Goal: Task Accomplishment & Management: Manage account settings

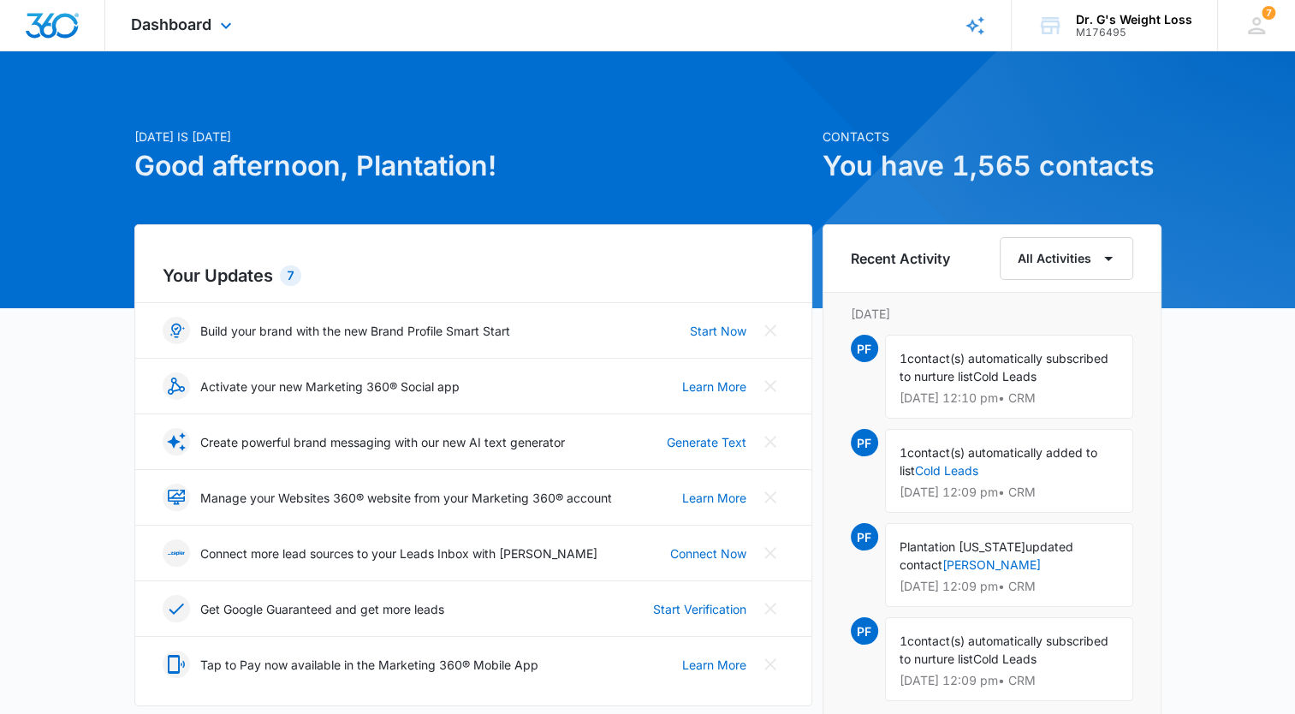
click at [173, 36] on div "Dashboard Apps Reputation Forms CRM Email Social Content Ads Intelligence Files…" at bounding box center [183, 25] width 157 height 51
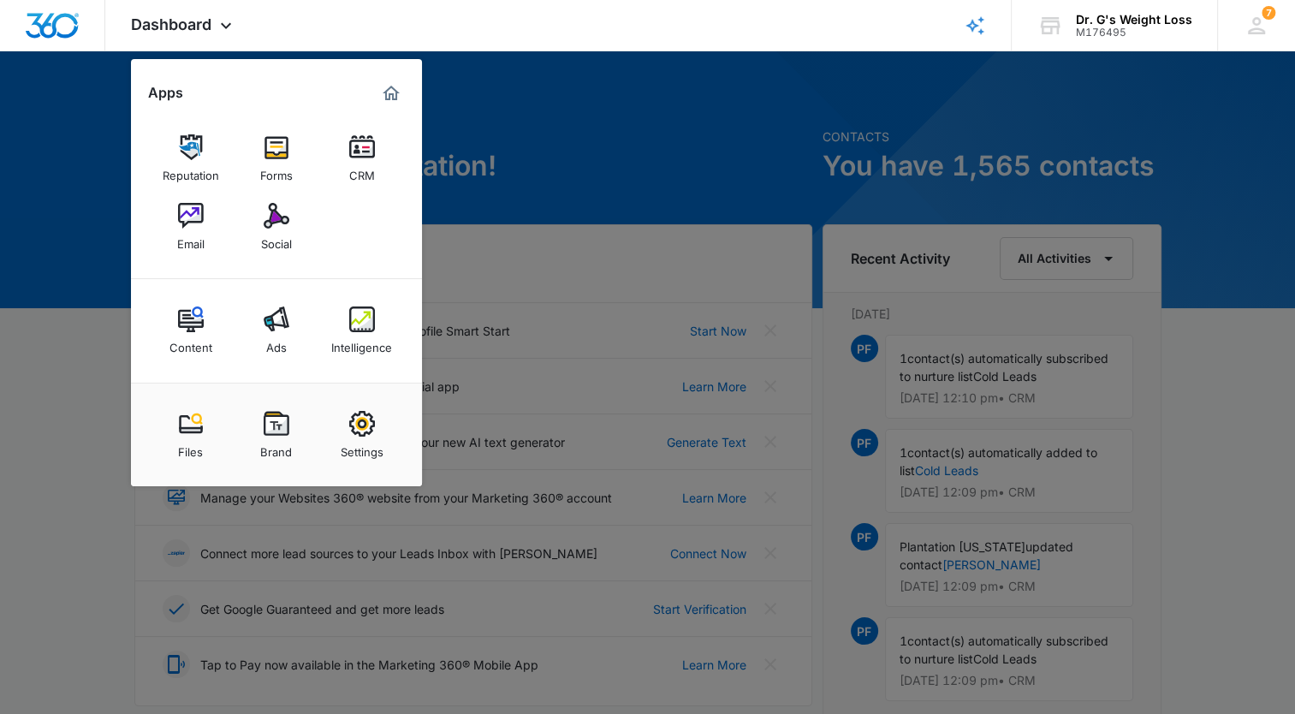
click at [348, 160] on link "CRM" at bounding box center [362, 158] width 65 height 65
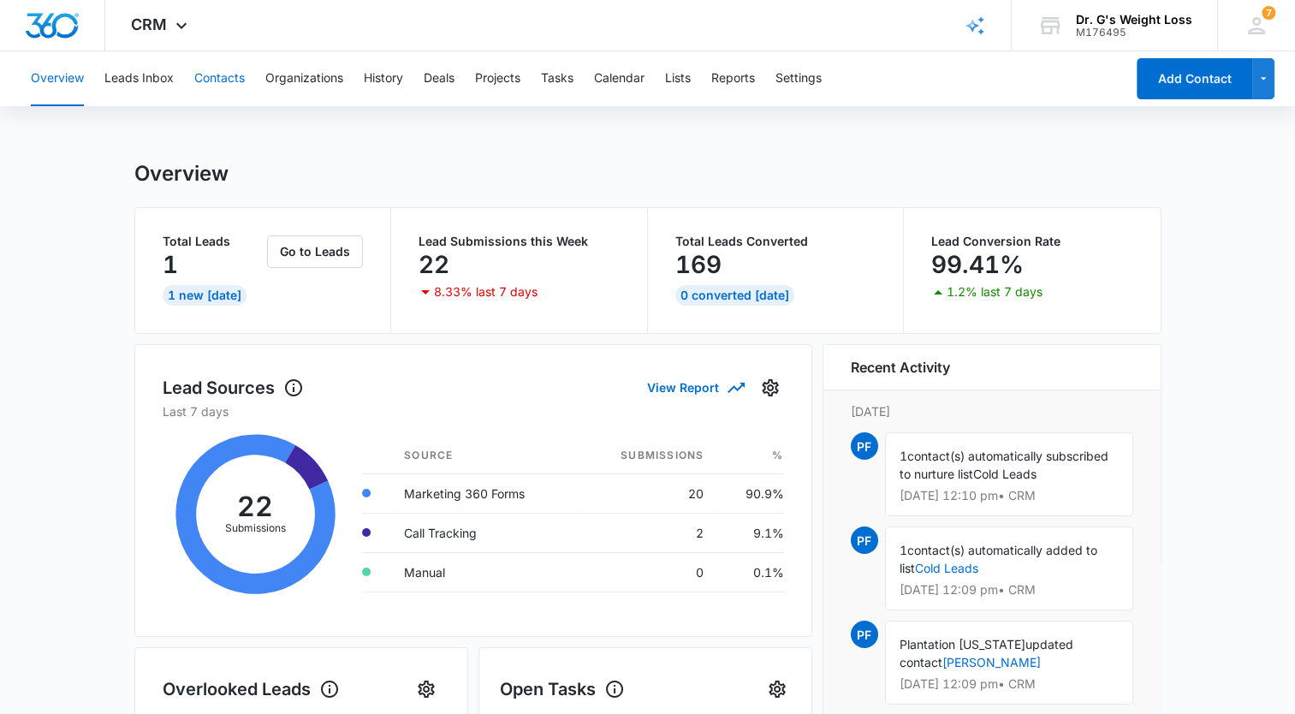
click at [240, 72] on button "Contacts" at bounding box center [219, 78] width 51 height 55
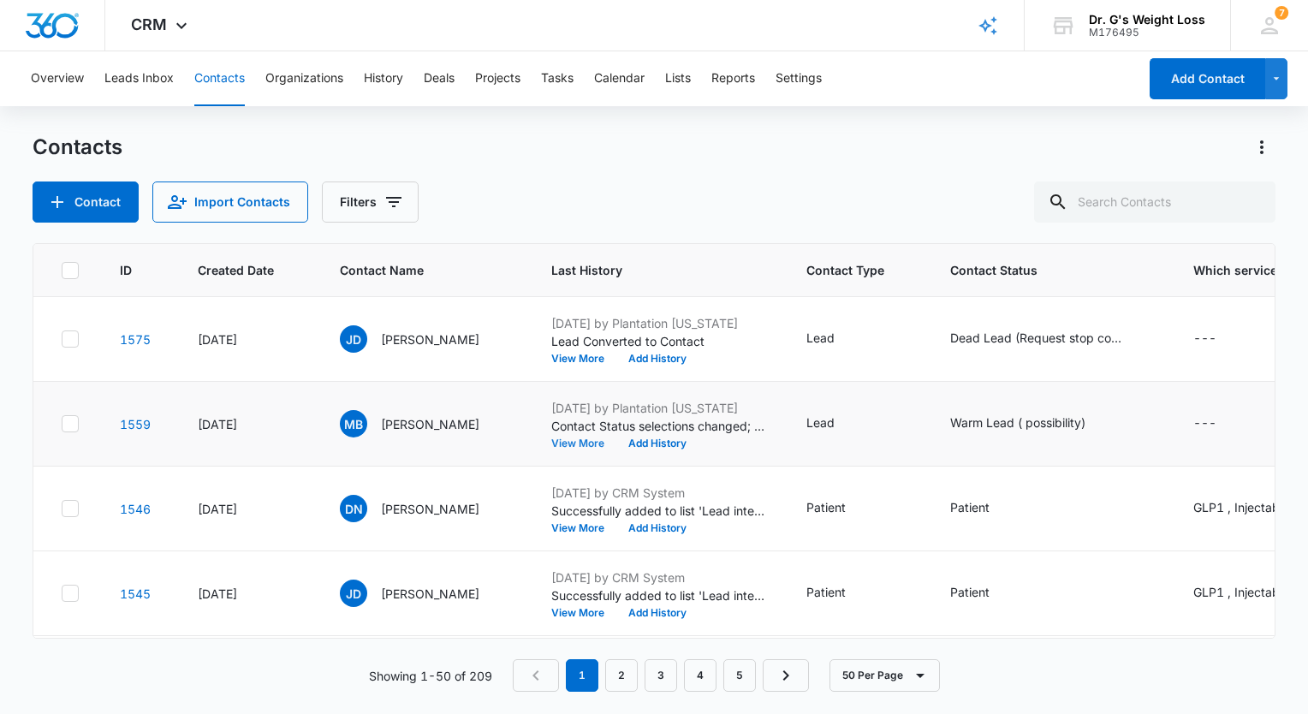
click at [616, 445] on button "View More" at bounding box center [583, 443] width 65 height 10
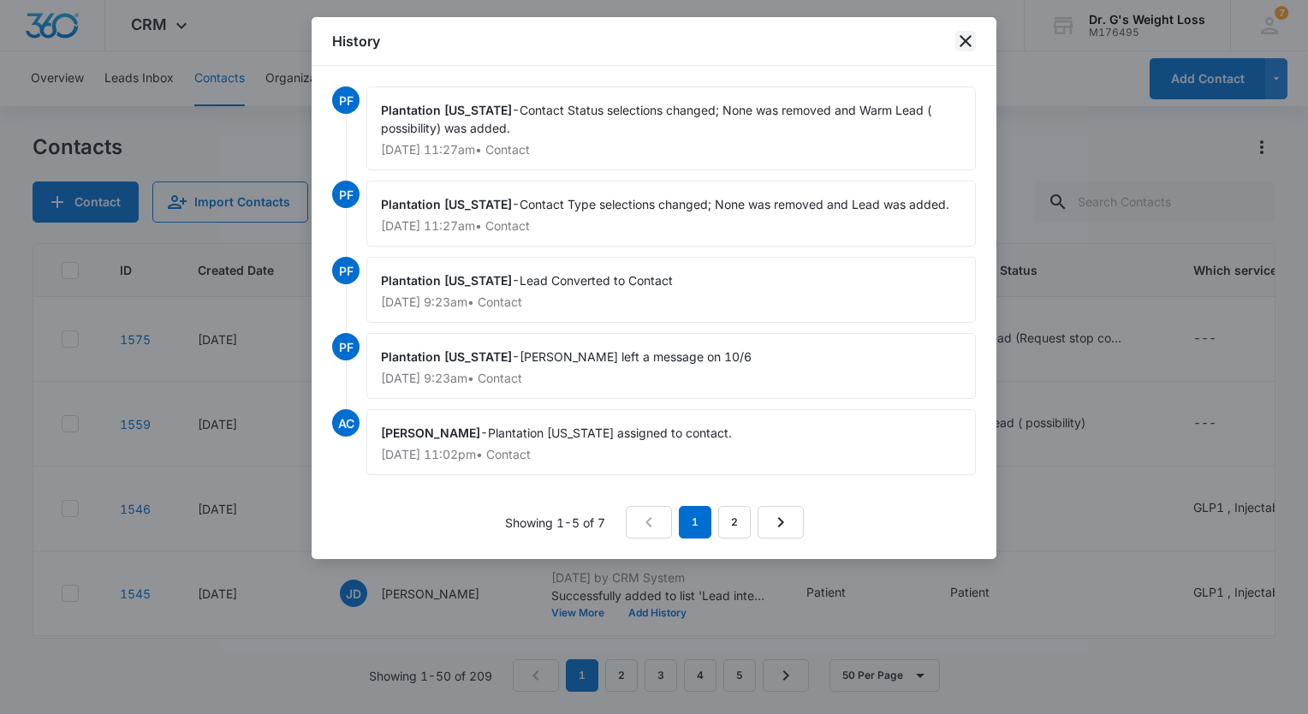
click at [960, 39] on icon "close" at bounding box center [965, 41] width 21 height 21
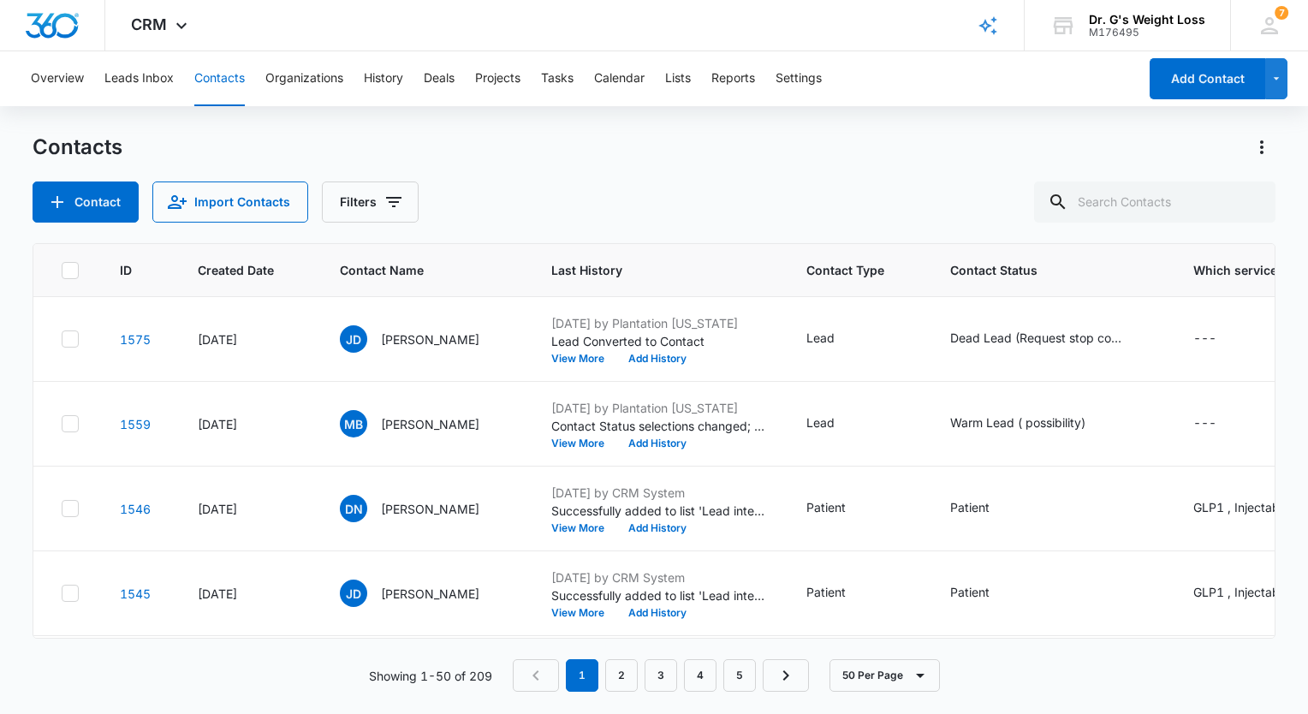
click at [531, 156] on div "Contacts" at bounding box center [654, 147] width 1243 height 27
click at [1281, 35] on icon at bounding box center [1270, 26] width 26 height 26
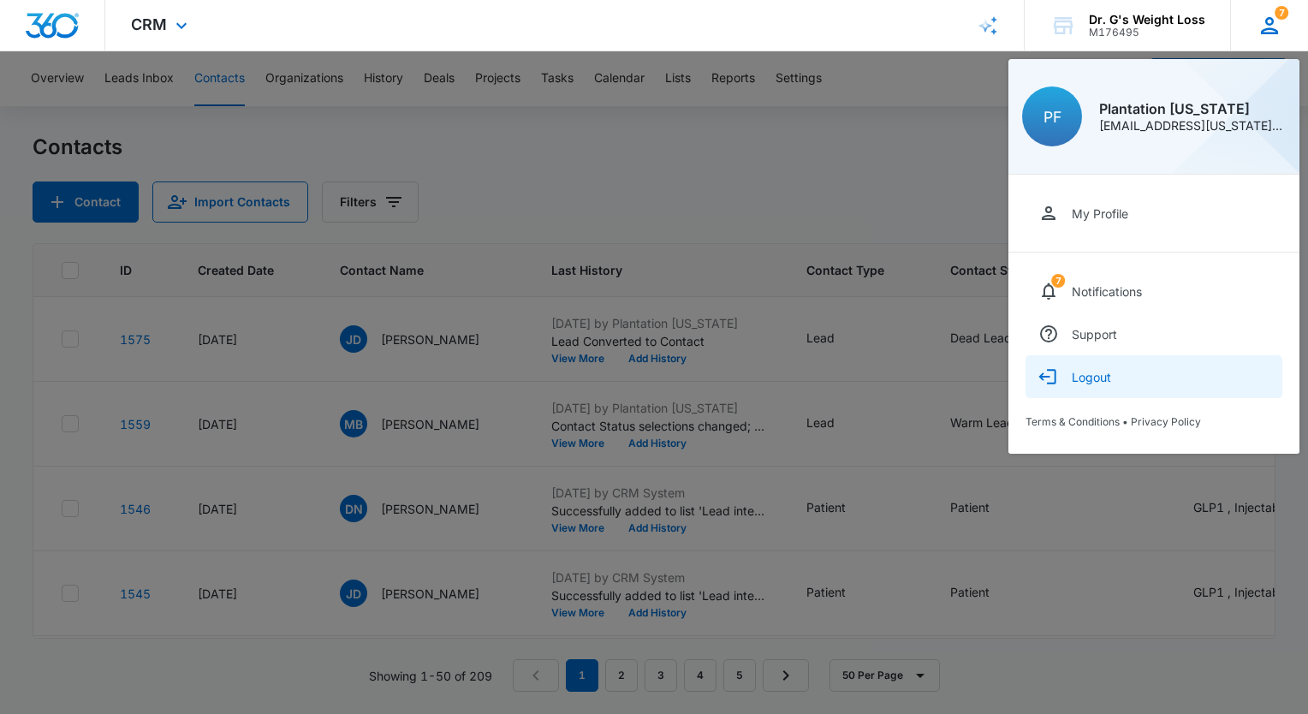
click at [1079, 389] on button "Logout" at bounding box center [1154, 376] width 257 height 43
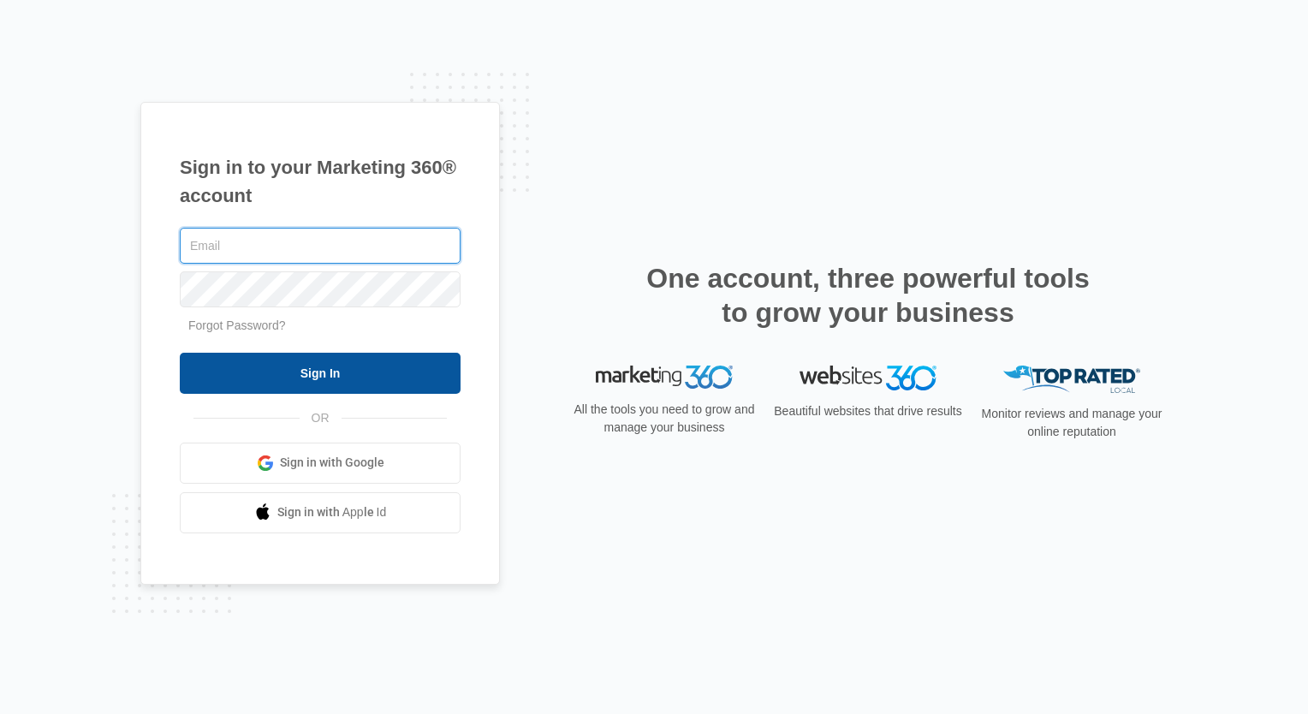
type input "deerfield.florida@drgsweightloss.com"
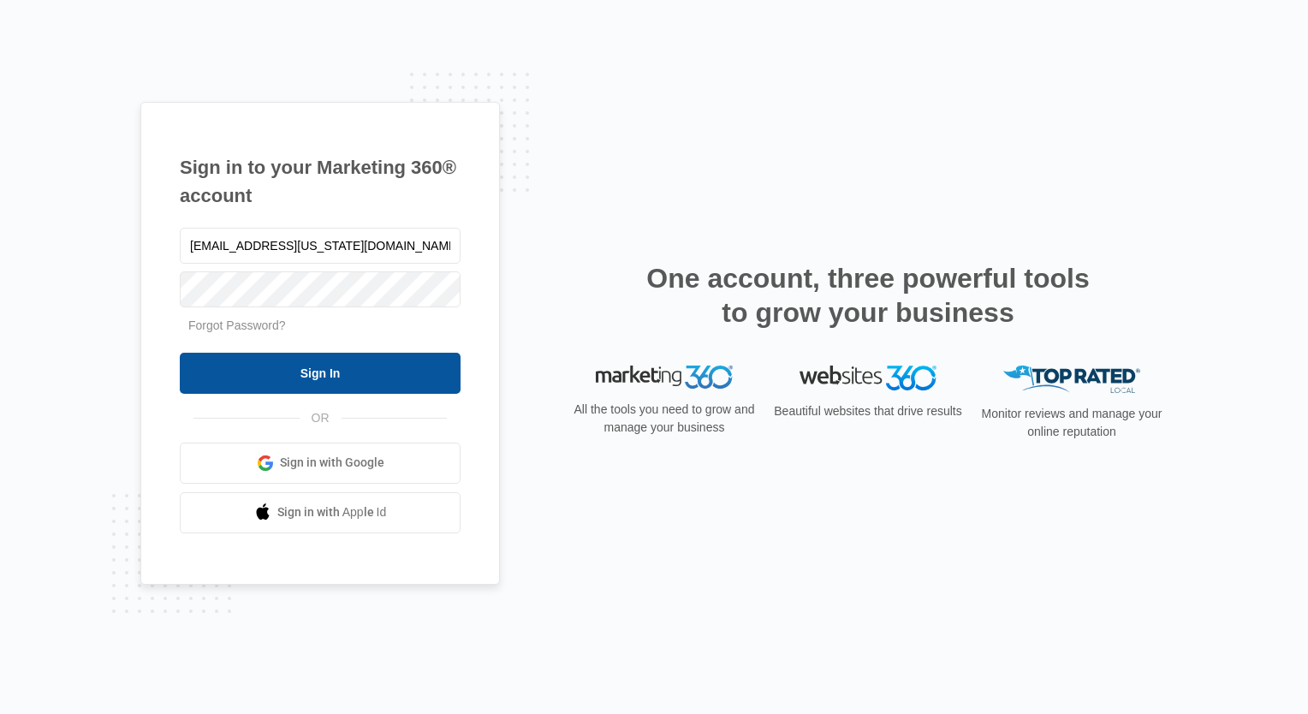
click at [345, 375] on input "Sign In" at bounding box center [320, 373] width 281 height 41
